Goal: Task Accomplishment & Management: Manage account settings

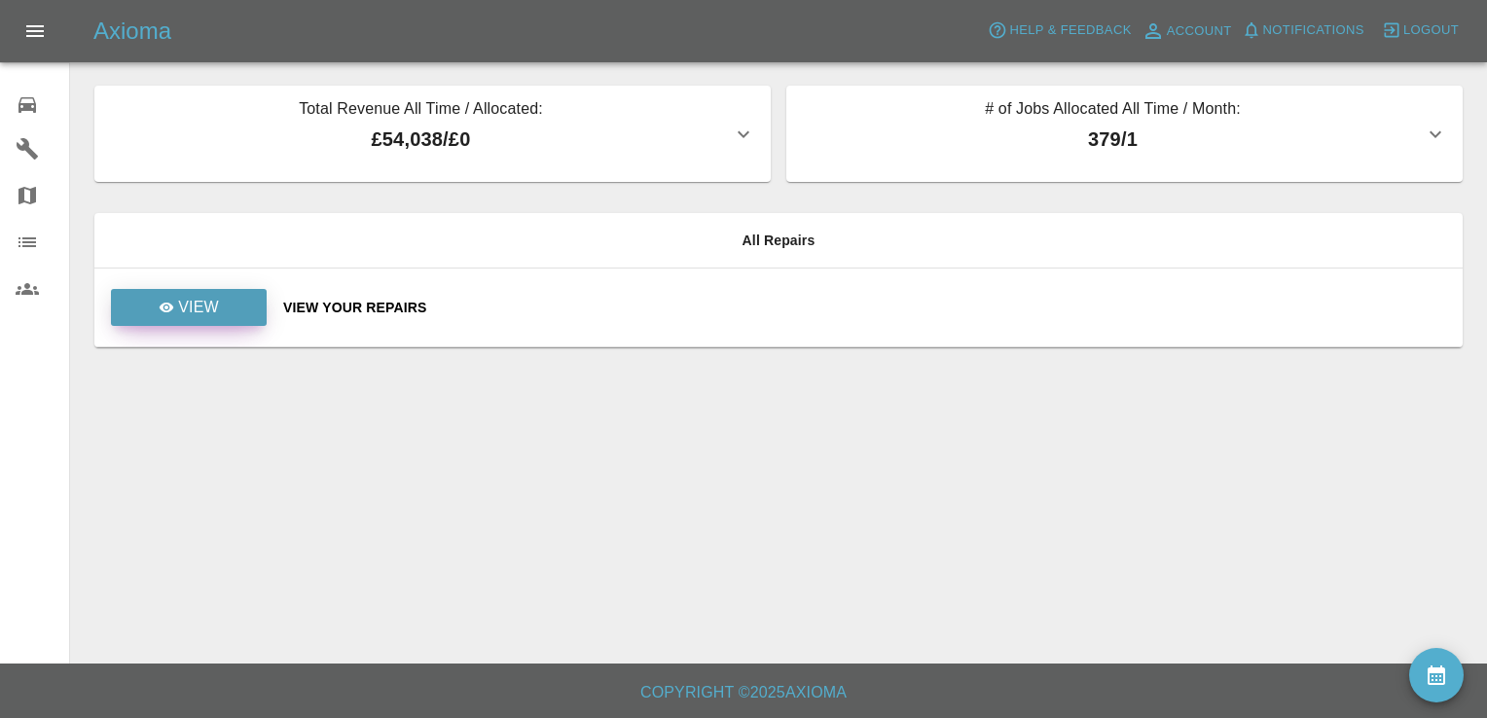
click at [245, 296] on link "View" at bounding box center [189, 307] width 156 height 37
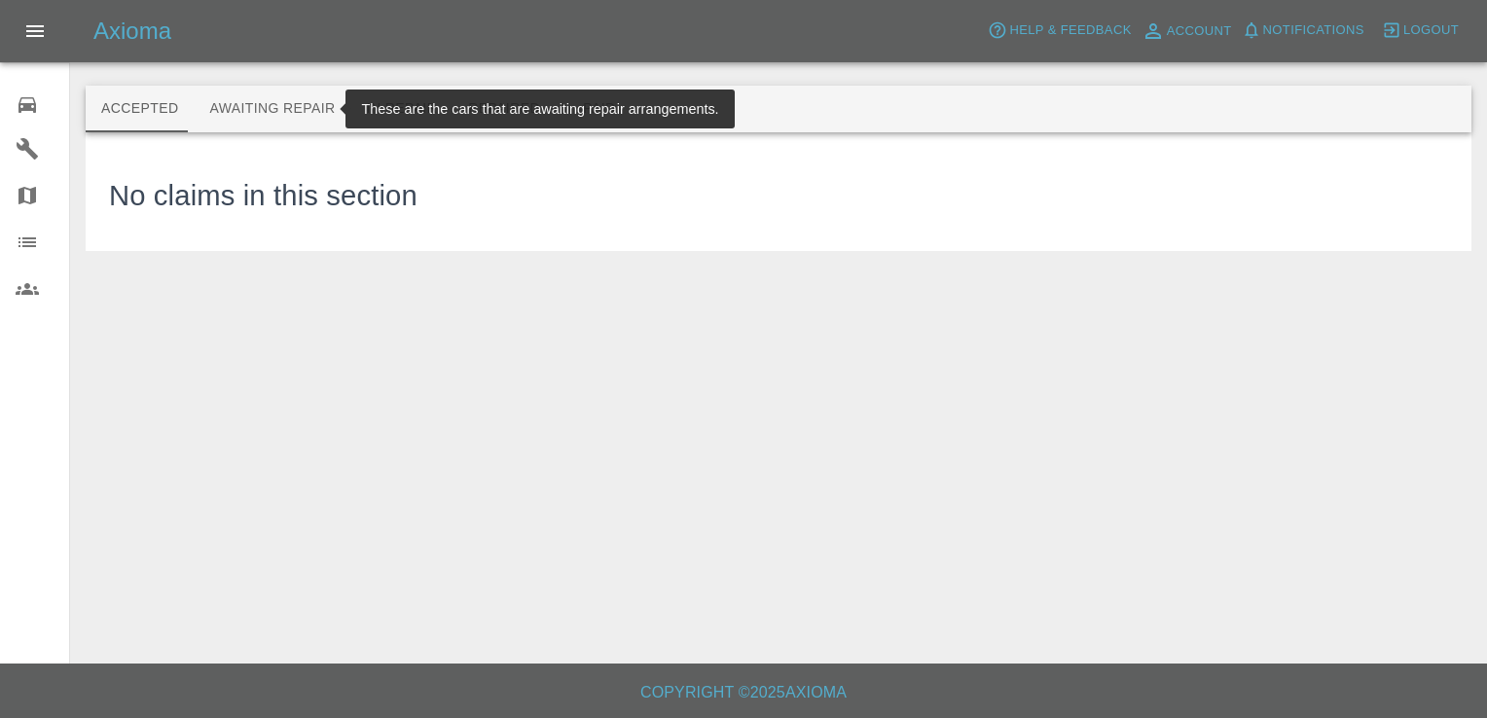
click at [278, 111] on button "Awaiting Repair" at bounding box center [272, 109] width 157 height 47
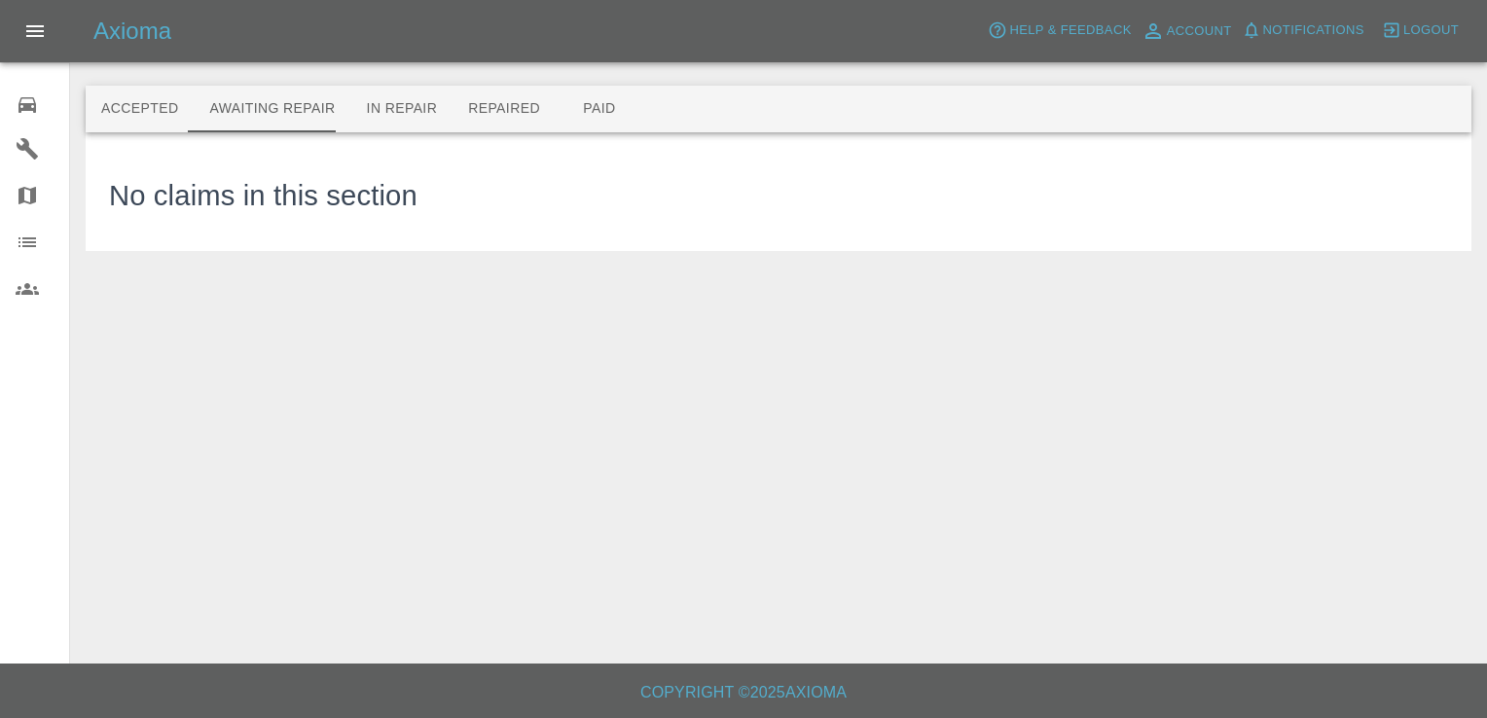
click at [28, 91] on div "0" at bounding box center [43, 103] width 55 height 28
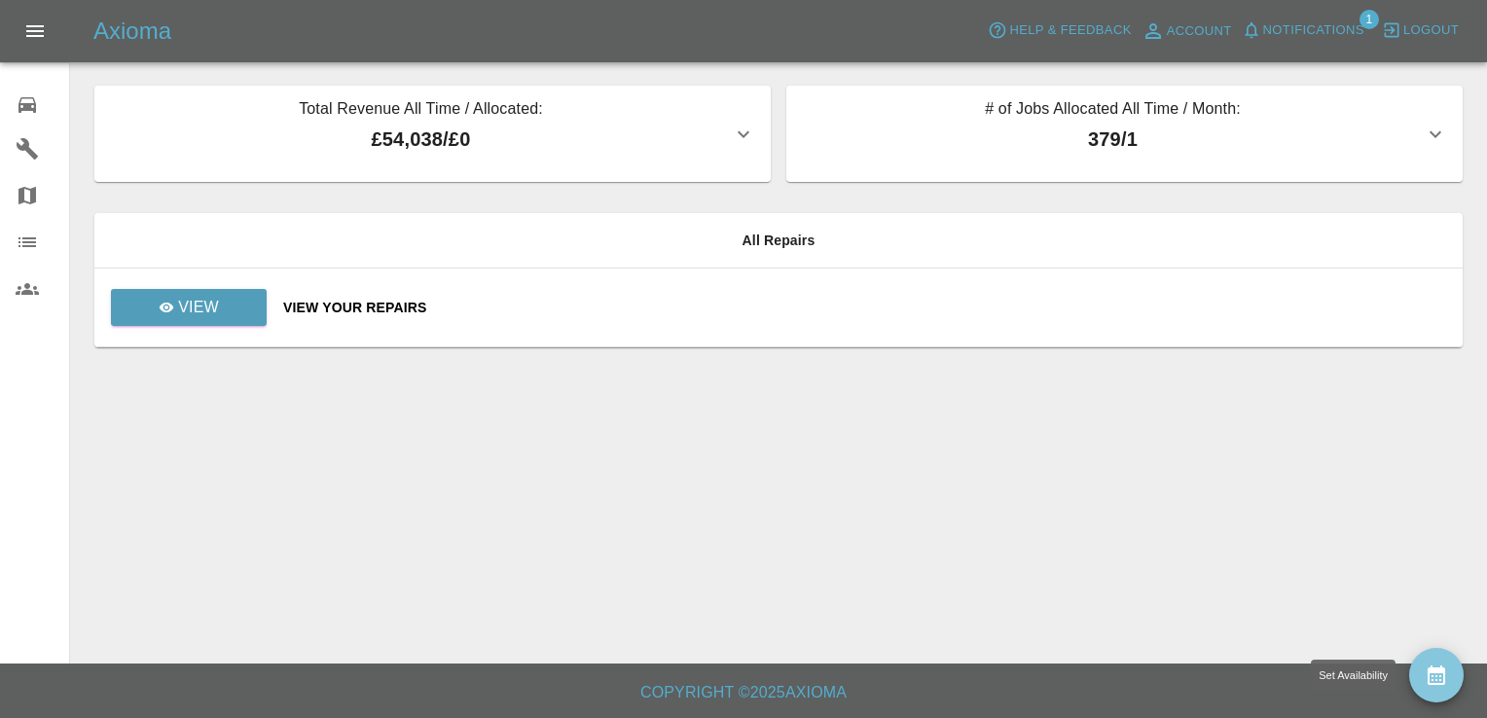
click at [1416, 662] on button "availability" at bounding box center [1436, 675] width 55 height 55
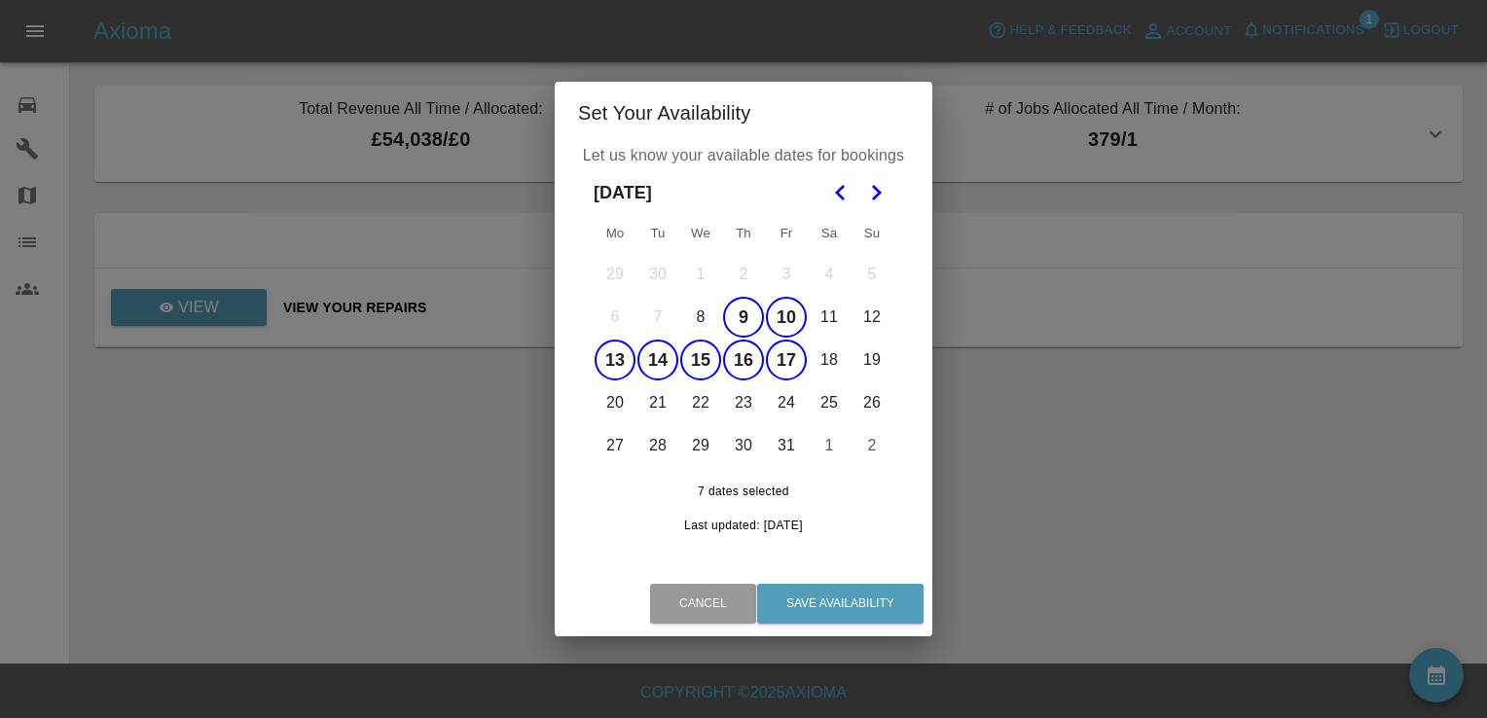
click at [747, 309] on button "9" at bounding box center [743, 317] width 41 height 41
click at [790, 306] on button "10" at bounding box center [786, 317] width 41 height 41
drag, startPoint x: 790, startPoint y: 306, endPoint x: 615, endPoint y: 401, distance: 199.5
click at [615, 401] on tbody "29 30 1 2 3 4 5 6 7 8 9 10 11 12 13 14 15 16 17 18 19 20 21 22 23 24 25 26 27 2…" at bounding box center [744, 360] width 300 height 214
click at [627, 403] on button "20" at bounding box center [615, 402] width 41 height 41
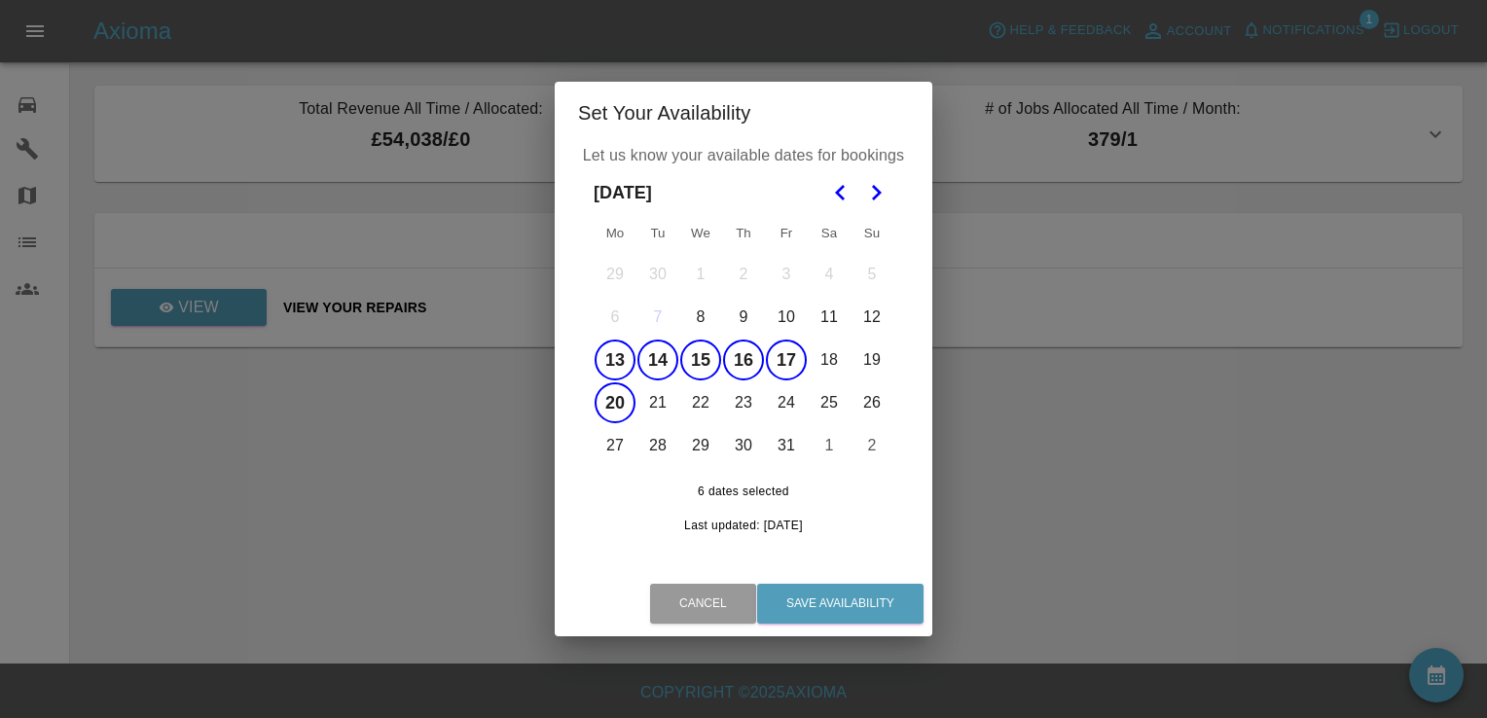
click at [640, 405] on button "21" at bounding box center [657, 402] width 41 height 41
click at [706, 402] on button "22" at bounding box center [700, 402] width 41 height 41
click at [754, 401] on button "23" at bounding box center [743, 402] width 41 height 41
click at [783, 402] on button "24" at bounding box center [786, 402] width 41 height 41
click at [702, 442] on button "29" at bounding box center [700, 445] width 41 height 41
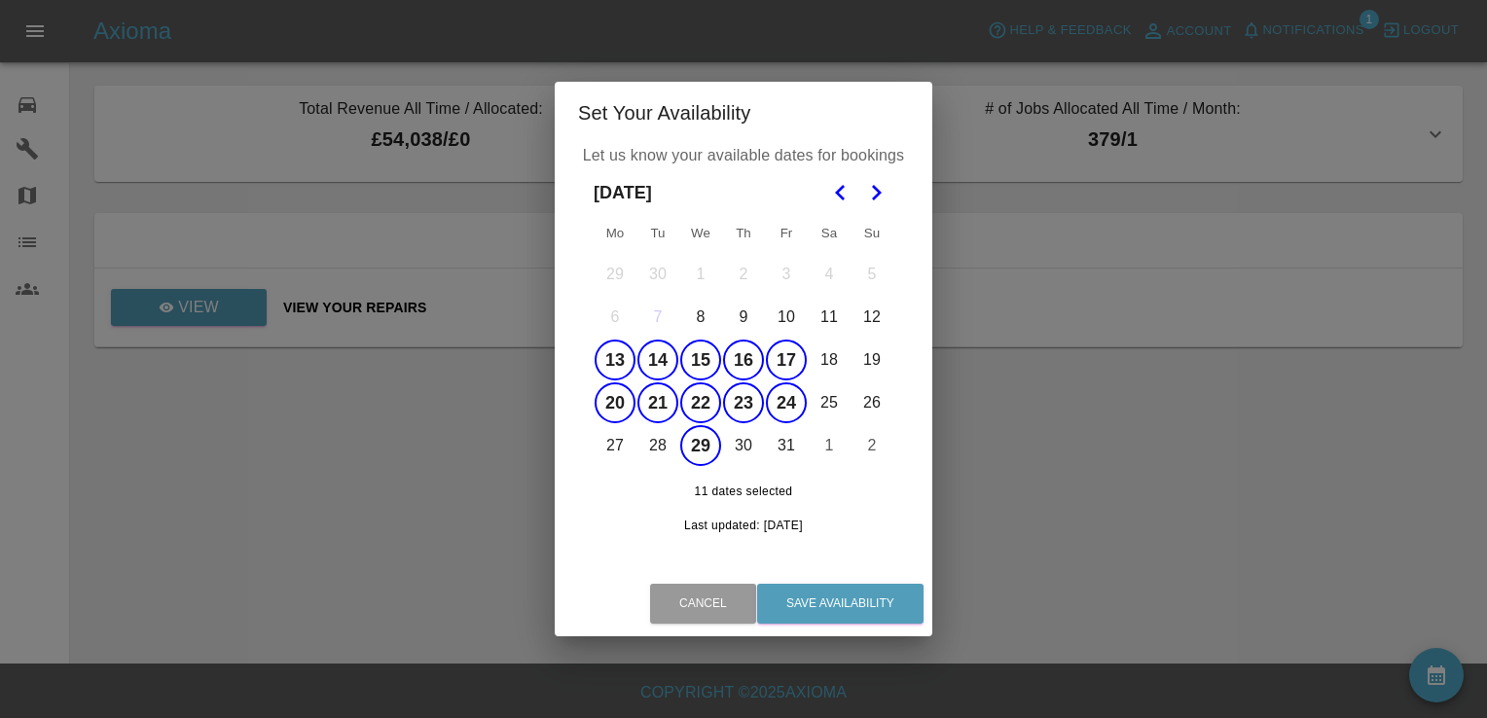
click at [739, 447] on button "30" at bounding box center [743, 445] width 41 height 41
click at [780, 455] on button "31" at bounding box center [786, 445] width 41 height 41
click at [662, 440] on button "28" at bounding box center [657, 445] width 41 height 41
click at [607, 446] on button "27" at bounding box center [615, 445] width 41 height 41
click at [823, 600] on button "Save Availability" at bounding box center [840, 604] width 166 height 40
